Goal: Task Accomplishment & Management: Use online tool/utility

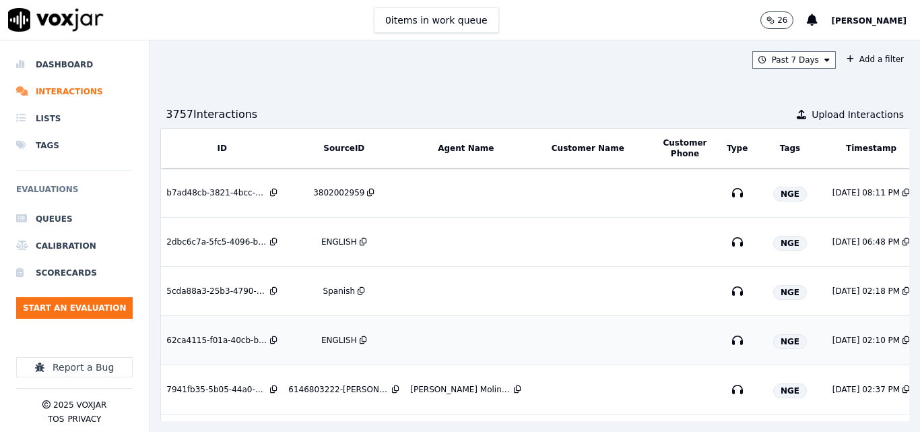
scroll to position [67, 0]
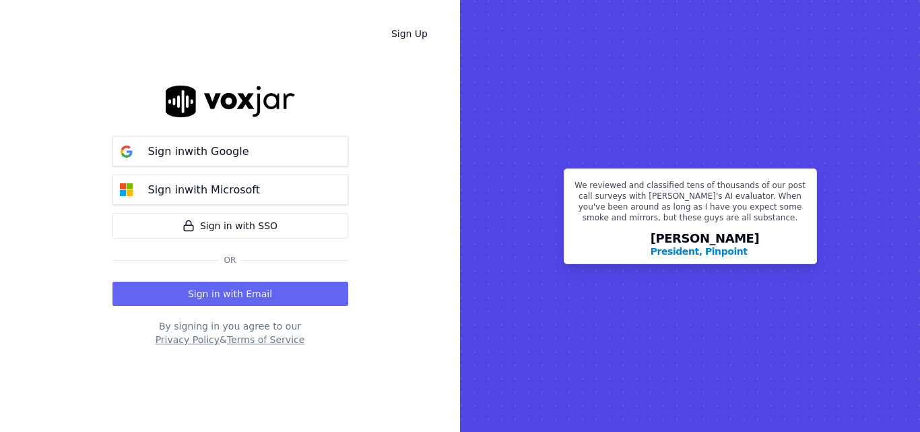
drag, startPoint x: 347, startPoint y: 284, endPoint x: 371, endPoint y: 349, distance: 69.7
click at [371, 349] on div "Sign Up Sign in with Google Sign in with Microsoft Sign in with SSO Or Sign in …" at bounding box center [230, 216] width 460 height 432
click at [333, 300] on button "Sign in with Email" at bounding box center [230, 293] width 236 height 24
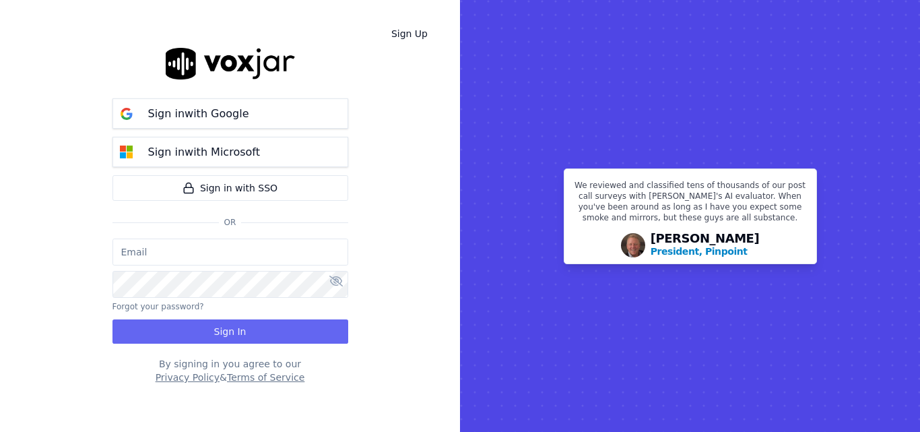
type input "sheila.decastro-new.baq@nwfg.net"
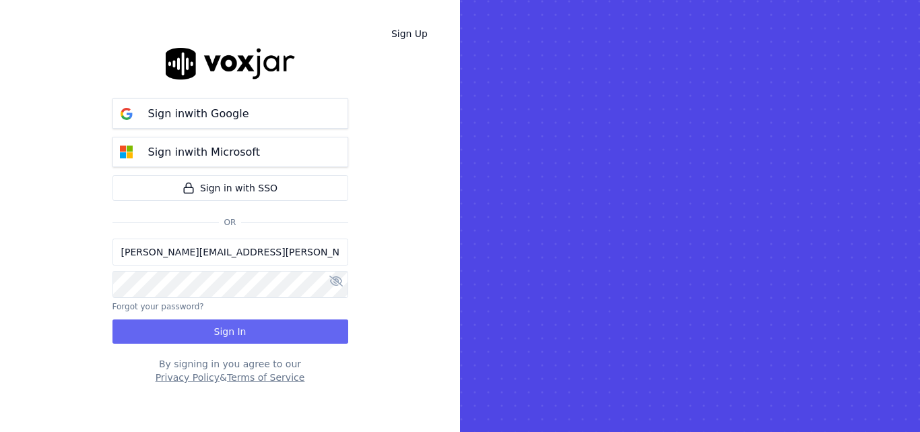
drag, startPoint x: 322, startPoint y: 327, endPoint x: 323, endPoint y: 316, distance: 10.8
click at [323, 327] on button "Sign In" at bounding box center [230, 331] width 236 height 24
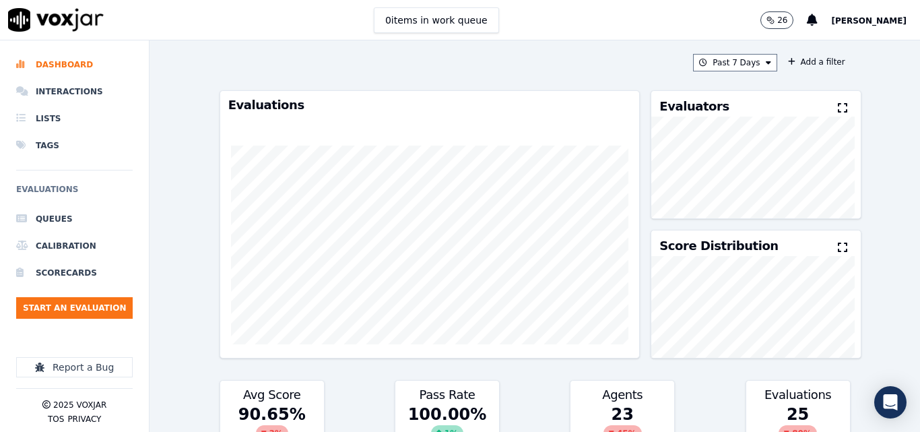
drag, startPoint x: 265, startPoint y: 143, endPoint x: 594, endPoint y: 355, distance: 391.2
click at [594, 366] on div at bounding box center [429, 244] width 419 height 267
click at [48, 85] on li "Interactions" at bounding box center [74, 91] width 116 height 27
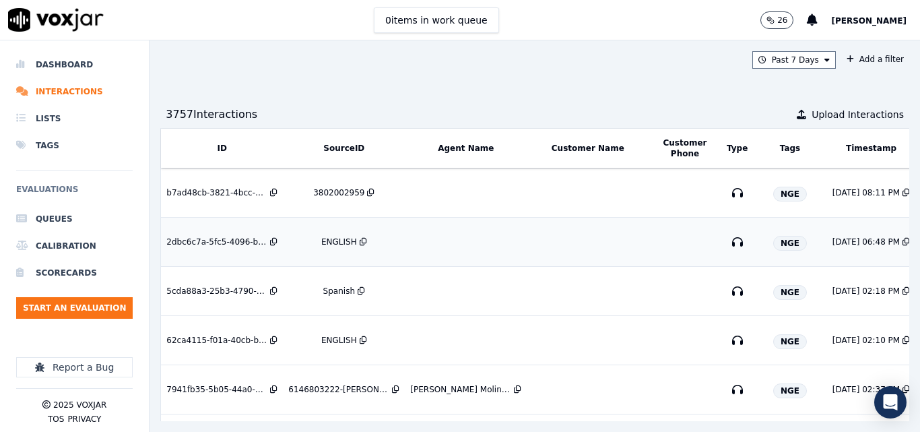
click at [343, 244] on div "ENGLISH" at bounding box center [339, 241] width 36 height 11
